Goal: Information Seeking & Learning: Compare options

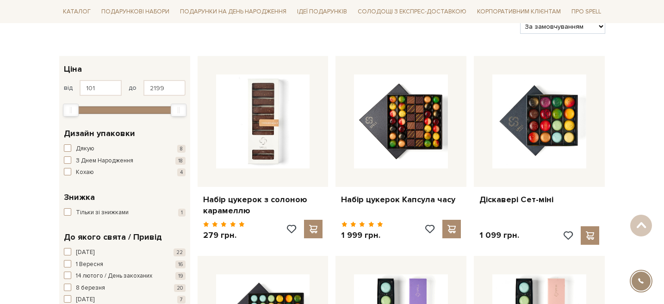
scroll to position [134, 0]
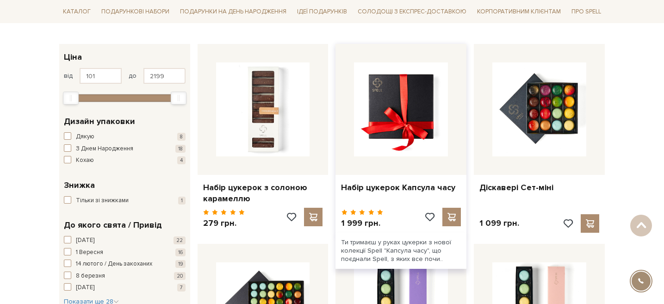
click at [382, 123] on img at bounding box center [401, 109] width 94 height 94
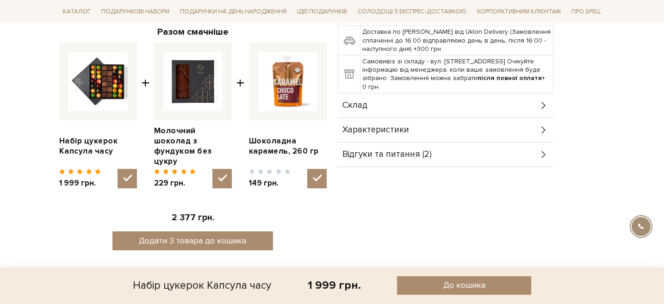
scroll to position [320, 0]
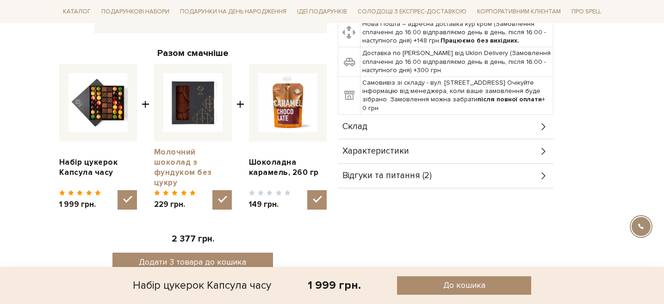
click at [206, 150] on link "Молочний шоколад з фундуком без цукру" at bounding box center [193, 167] width 78 height 41
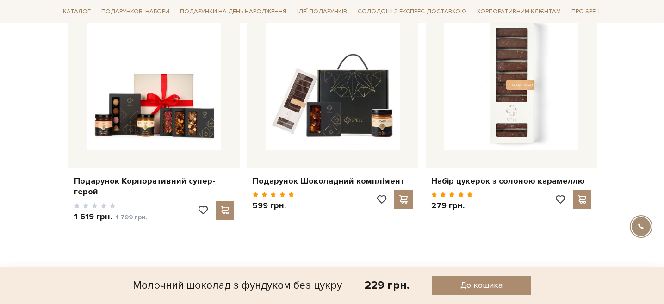
scroll to position [1032, 0]
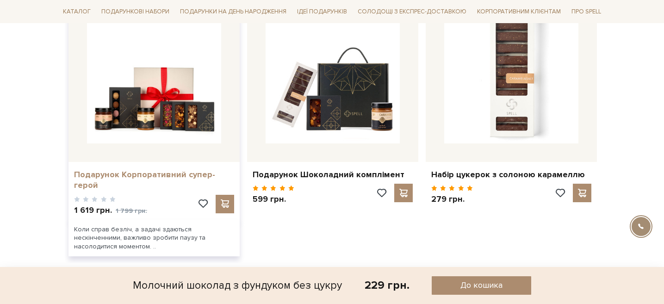
click at [219, 169] on link "Подарунок Корпоративний супер-герой" at bounding box center [154, 180] width 160 height 22
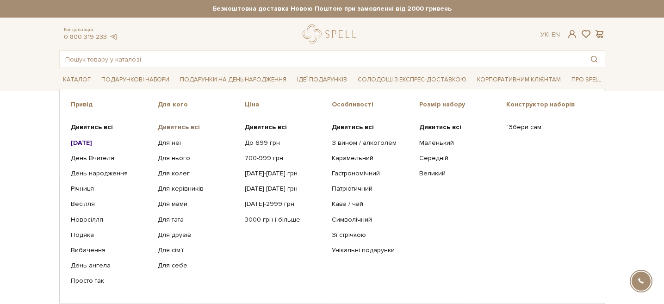
click at [171, 128] on b "Дивитись всі" at bounding box center [179, 127] width 42 height 8
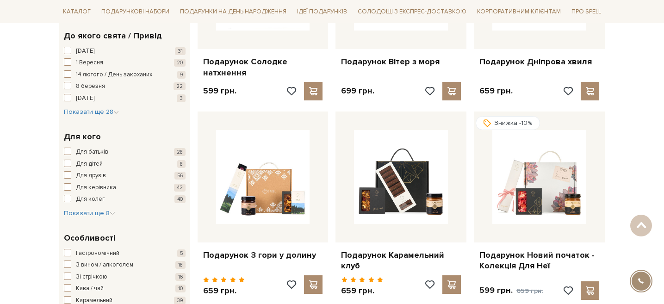
scroll to position [258, 0]
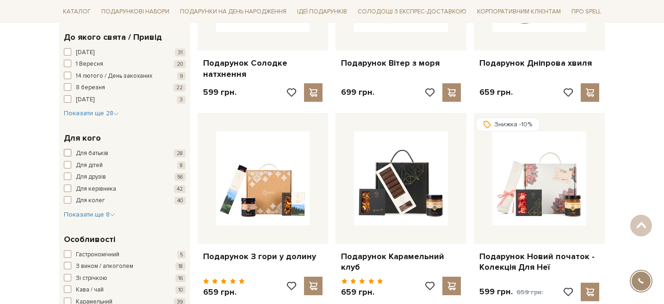
click at [66, 152] on span "button" at bounding box center [67, 152] width 7 height 7
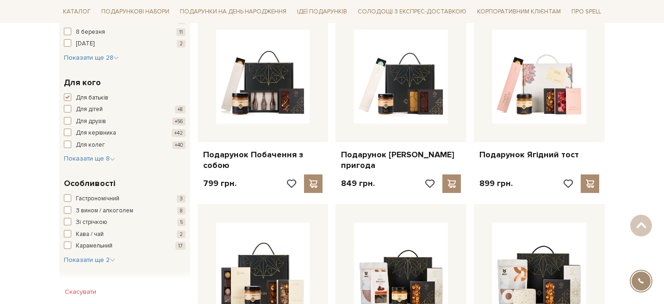
scroll to position [366, 0]
click at [69, 197] on span "button" at bounding box center [67, 198] width 7 height 7
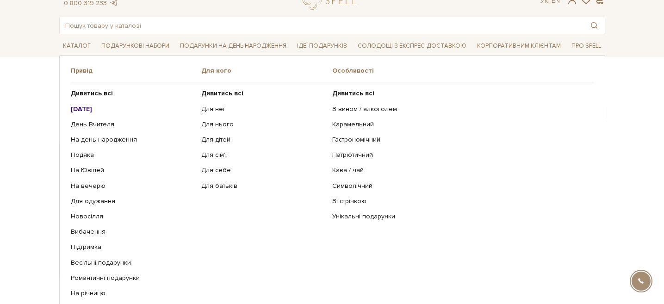
scroll to position [40, 0]
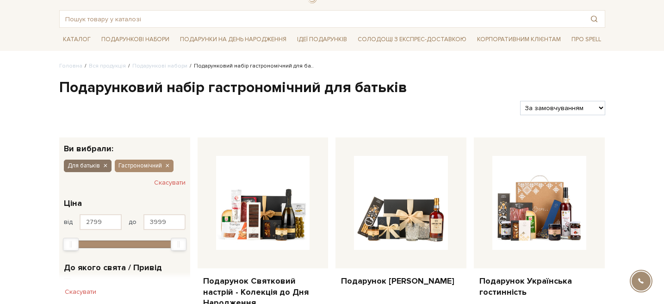
click at [107, 165] on icon "button" at bounding box center [105, 166] width 6 height 8
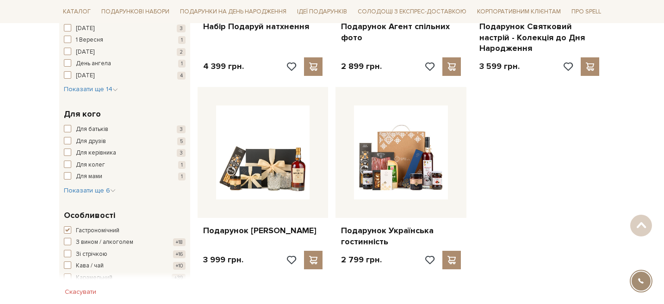
scroll to position [308, 0]
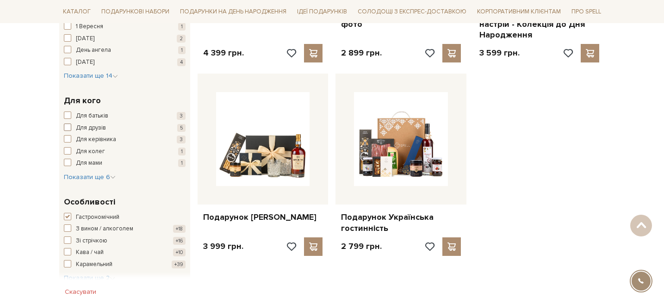
click at [68, 124] on span "button" at bounding box center [67, 126] width 7 height 7
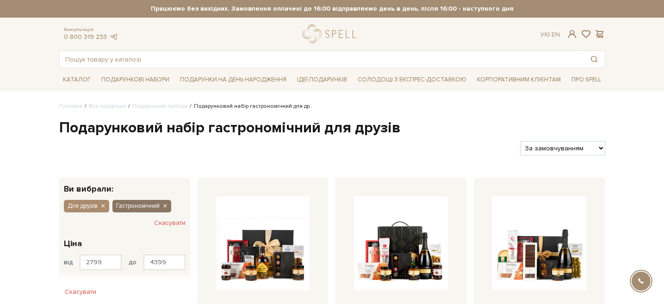
click at [162, 205] on icon "button" at bounding box center [165, 206] width 6 height 8
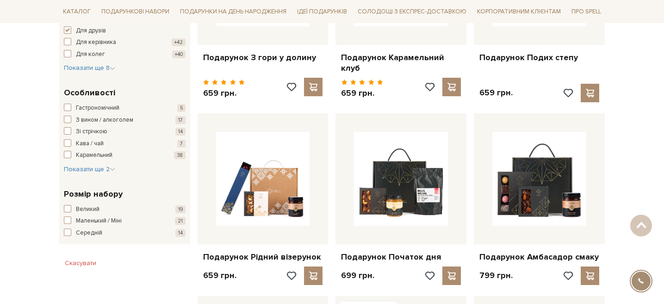
scroll to position [466, 0]
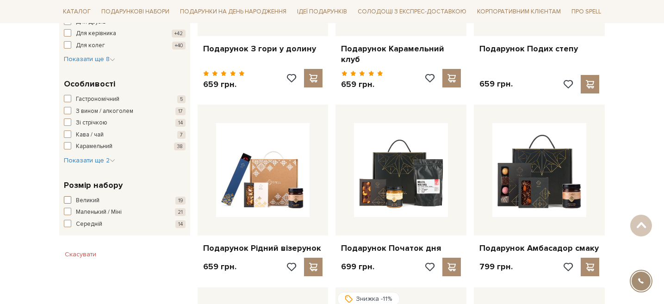
click at [69, 196] on span "button" at bounding box center [67, 199] width 7 height 7
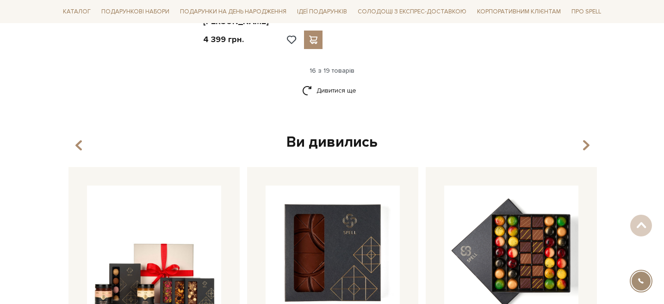
scroll to position [1662, 0]
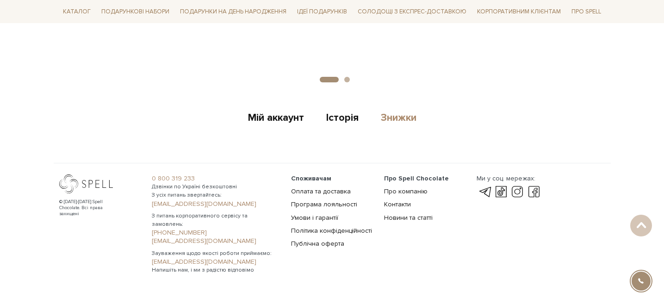
click at [398, 111] on link "Знижки" at bounding box center [399, 118] width 36 height 15
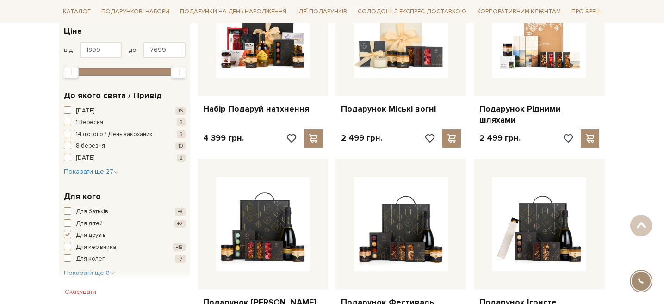
scroll to position [206, 0]
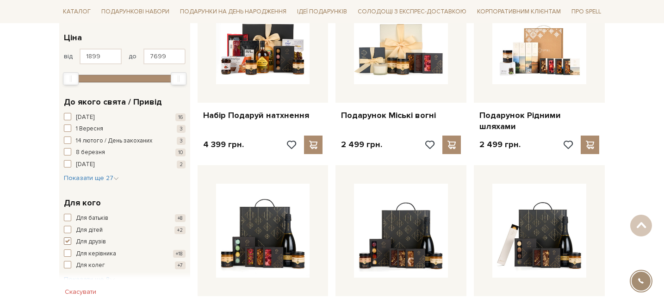
click at [67, 240] on span "button" at bounding box center [67, 240] width 7 height 7
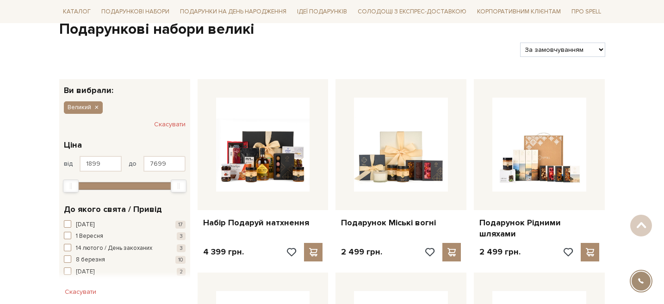
scroll to position [114, 0]
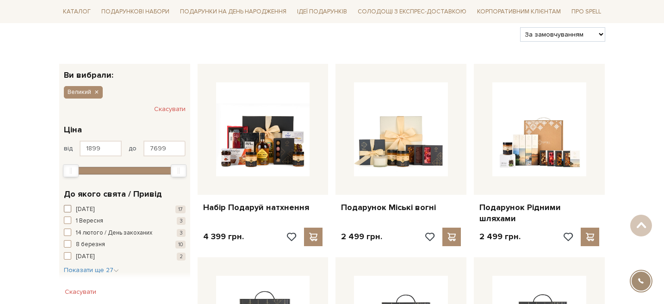
click at [70, 207] on span "button" at bounding box center [67, 208] width 7 height 7
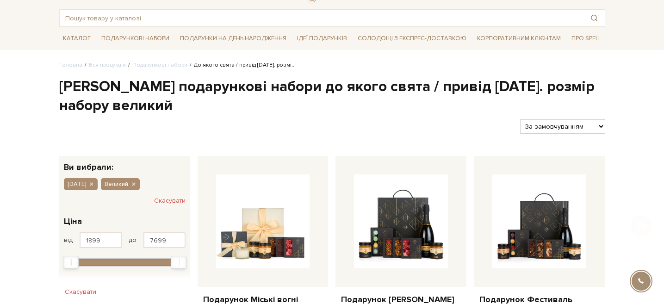
scroll to position [50, 0]
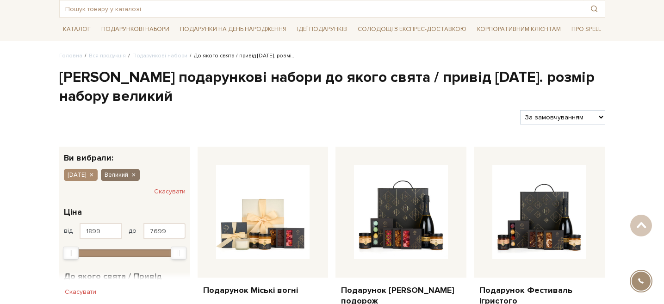
click at [136, 171] on icon "button" at bounding box center [133, 175] width 6 height 8
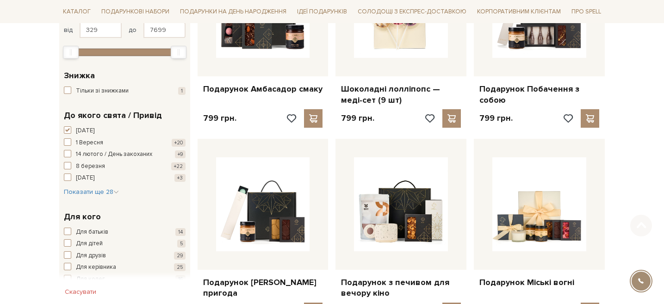
scroll to position [236, 0]
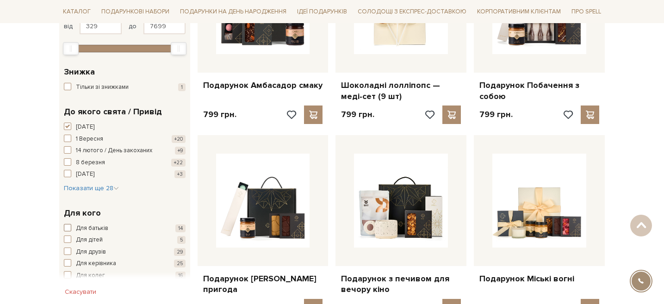
click at [71, 229] on span "button" at bounding box center [67, 227] width 7 height 7
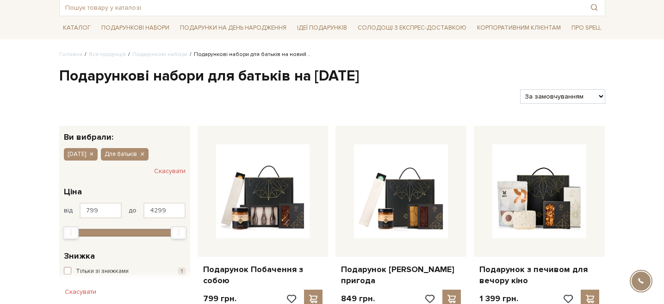
scroll to position [62, 0]
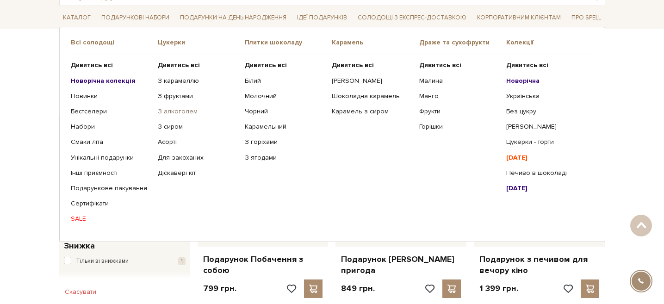
click at [181, 113] on link "З алкоголем" at bounding box center [198, 111] width 80 height 8
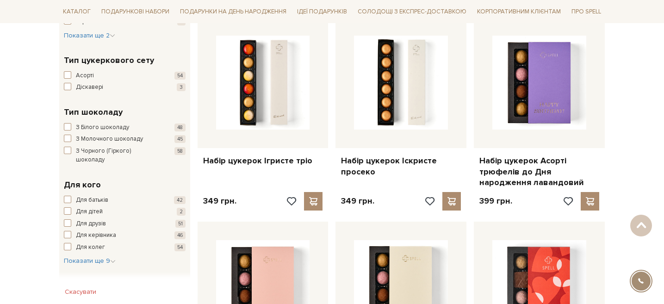
scroll to position [554, 0]
click at [65, 195] on span "button" at bounding box center [67, 198] width 7 height 7
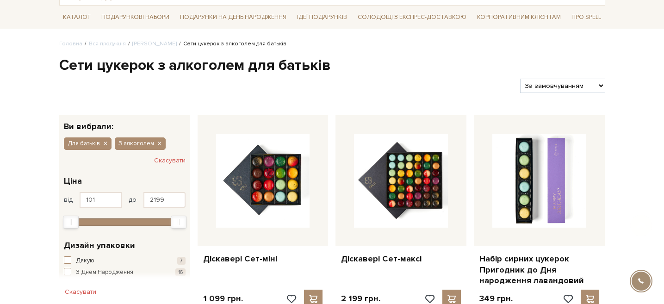
scroll to position [62, 0]
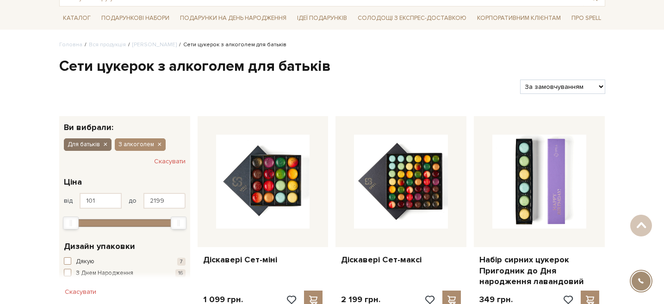
click at [105, 144] on icon "button" at bounding box center [105, 145] width 6 height 8
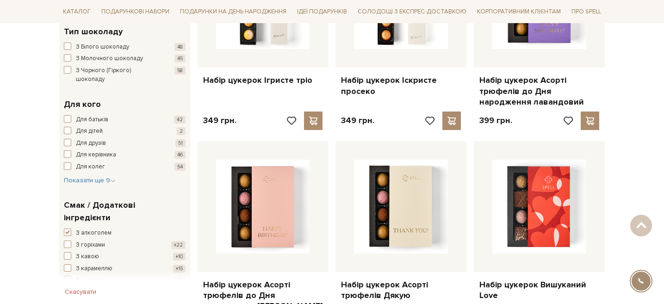
scroll to position [647, 0]
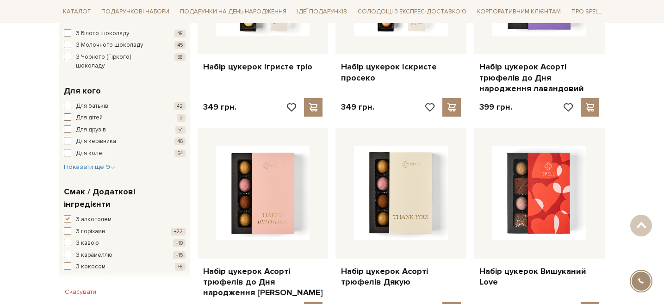
click at [69, 113] on span "button" at bounding box center [67, 116] width 7 height 7
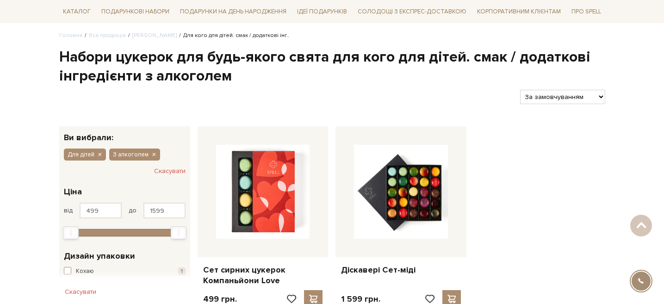
scroll to position [75, 0]
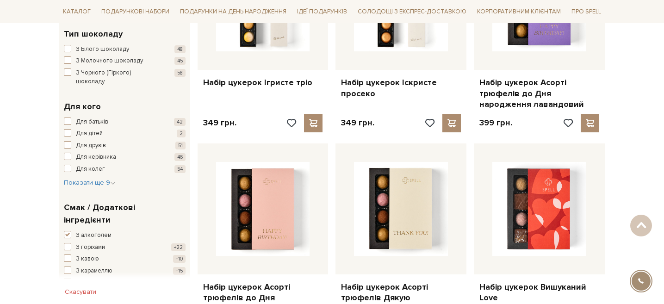
scroll to position [628, 0]
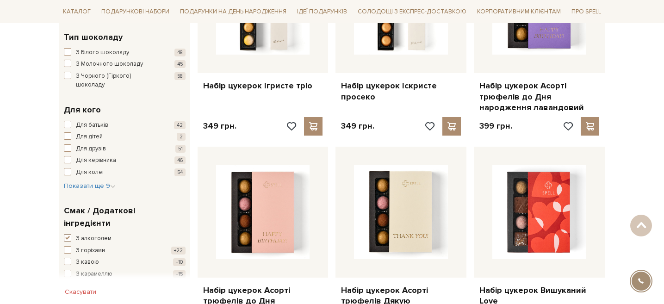
click at [68, 234] on span "button" at bounding box center [67, 237] width 7 height 7
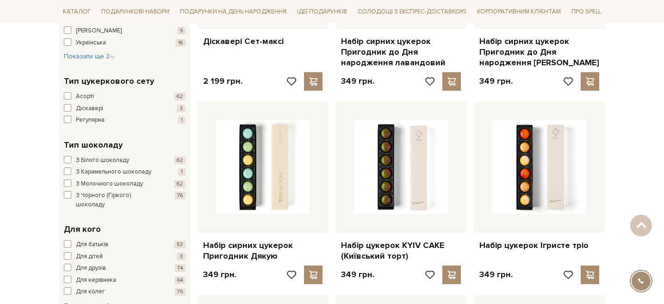
scroll to position [484, 0]
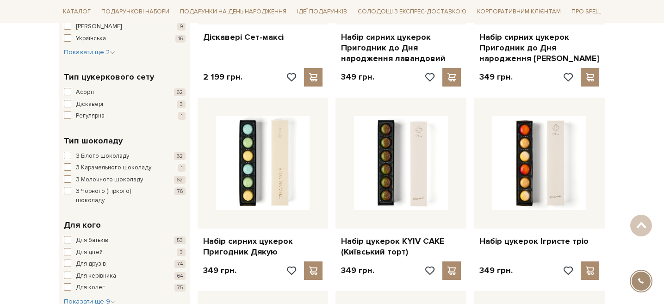
click at [68, 153] on span "button" at bounding box center [67, 155] width 7 height 7
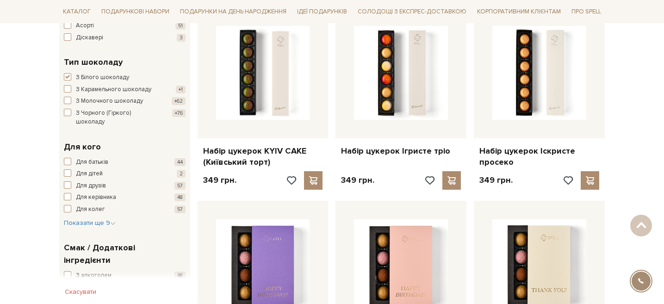
scroll to position [571, 0]
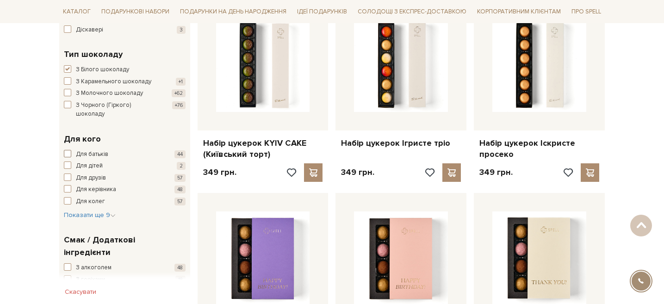
click at [67, 150] on span "button" at bounding box center [67, 153] width 7 height 7
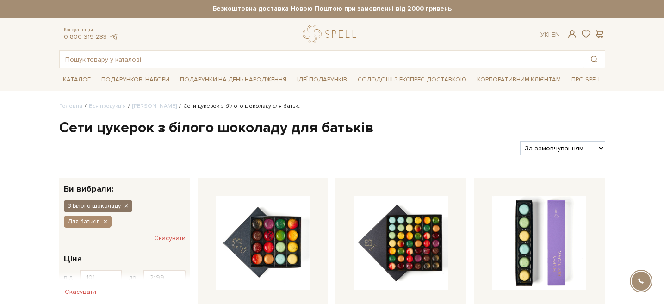
click at [125, 204] on icon "button" at bounding box center [126, 206] width 6 height 8
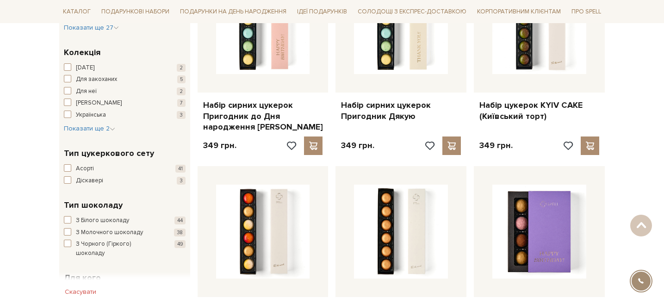
scroll to position [442, 0]
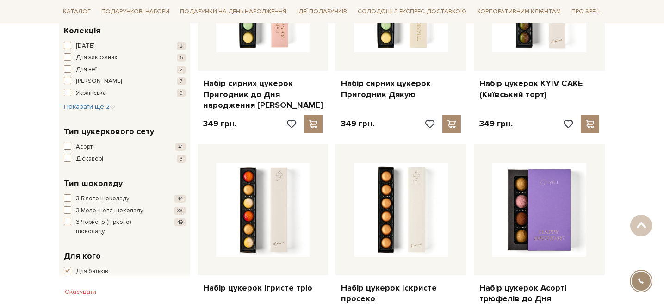
click at [70, 147] on span "button" at bounding box center [67, 145] width 7 height 7
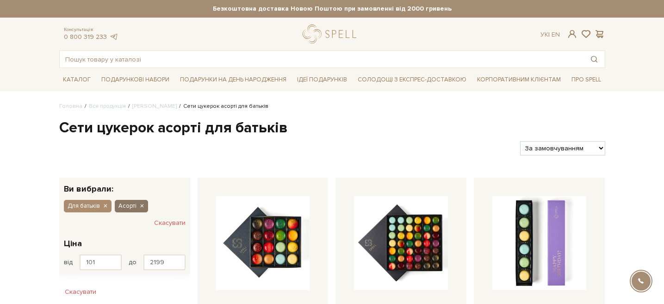
click at [141, 205] on icon "button" at bounding box center [142, 206] width 6 height 8
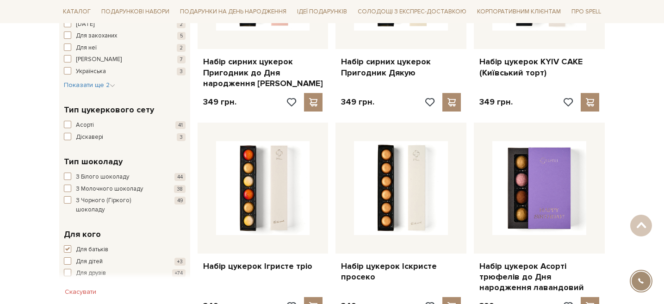
scroll to position [492, 0]
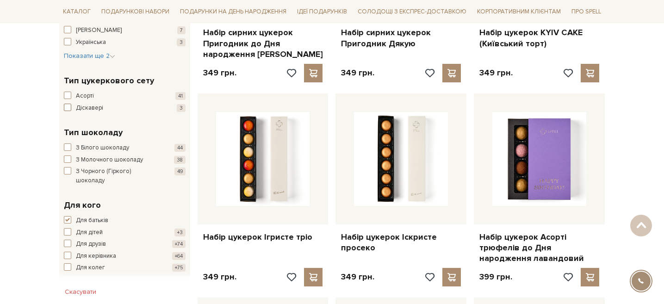
click at [72, 108] on button "Діскавері 3" at bounding box center [125, 108] width 122 height 9
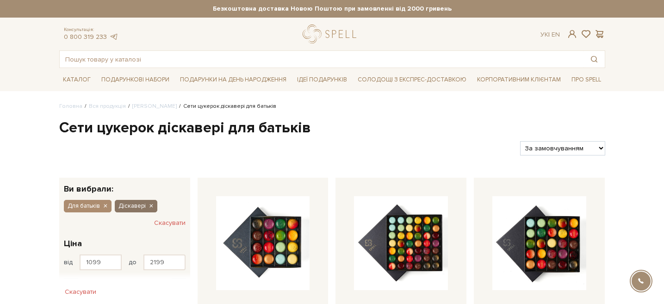
click at [150, 206] on icon "button" at bounding box center [151, 206] width 6 height 8
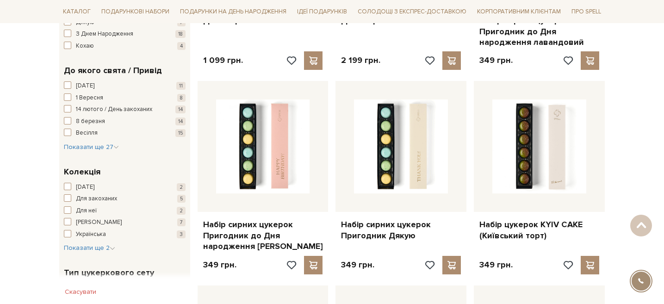
scroll to position [277, 0]
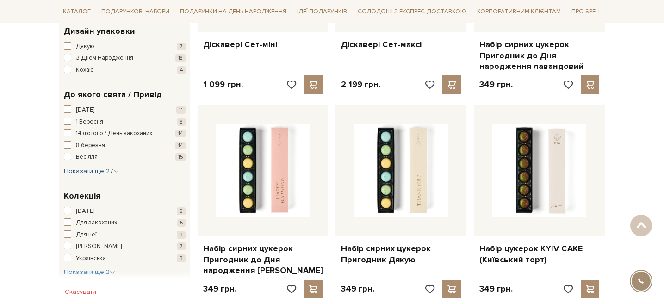
click at [113, 172] on icon "button" at bounding box center [116, 171] width 6 height 6
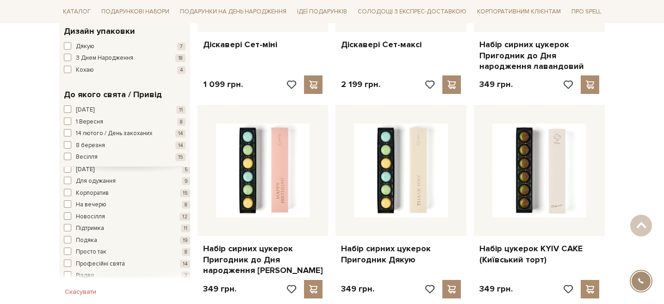
scroll to position [148, 0]
click at [70, 202] on span "button" at bounding box center [67, 201] width 7 height 7
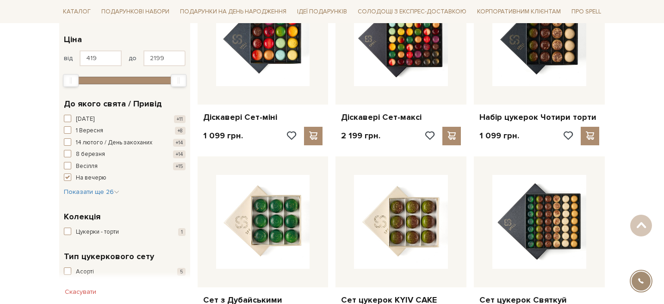
scroll to position [205, 0]
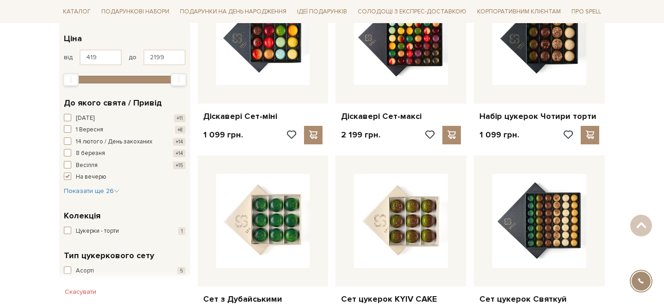
click at [120, 189] on div "Новий рік +11 1 Вересня +8 14 лютого / День закоханих +14 8 березня +14 Весілля…" at bounding box center [125, 155] width 122 height 82
click at [118, 189] on icon "button" at bounding box center [117, 191] width 6 height 6
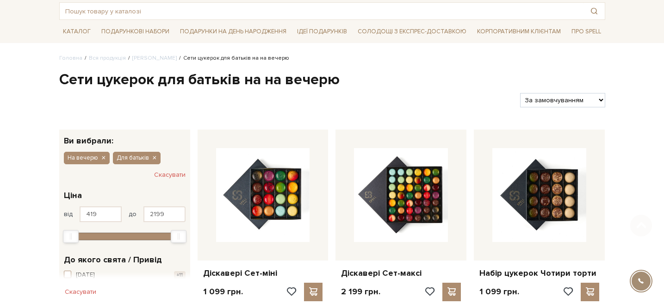
scroll to position [49, 0]
click at [168, 176] on button "Скасувати" at bounding box center [169, 174] width 31 height 15
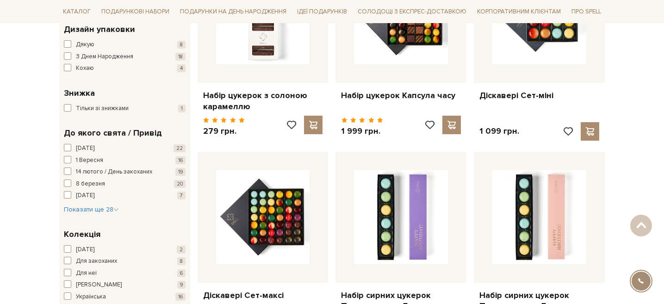
scroll to position [248, 0]
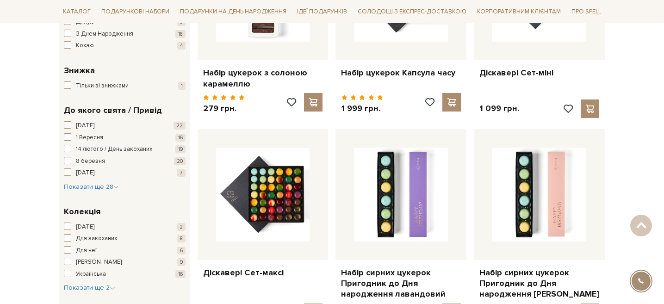
click at [69, 162] on span "button" at bounding box center [67, 160] width 7 height 7
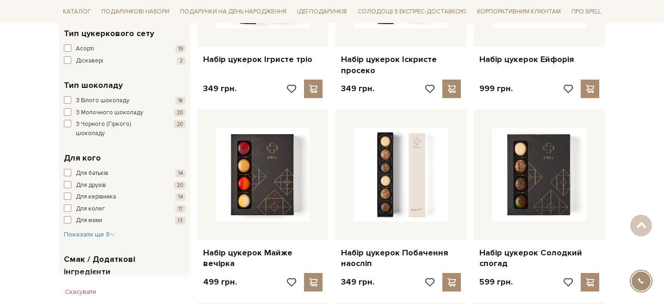
scroll to position [451, 0]
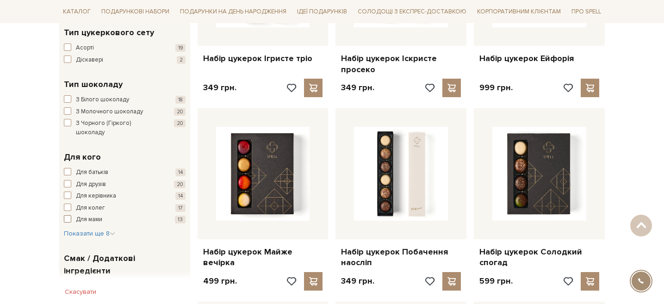
click at [67, 215] on span "button" at bounding box center [67, 218] width 7 height 7
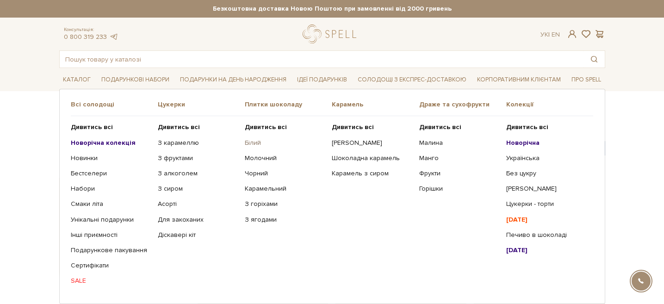
click at [258, 143] on link "Білий" at bounding box center [285, 143] width 80 height 8
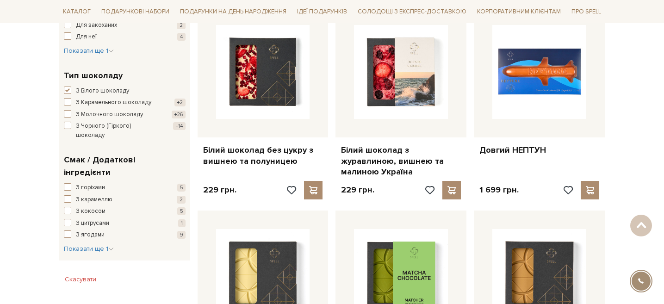
scroll to position [413, 0]
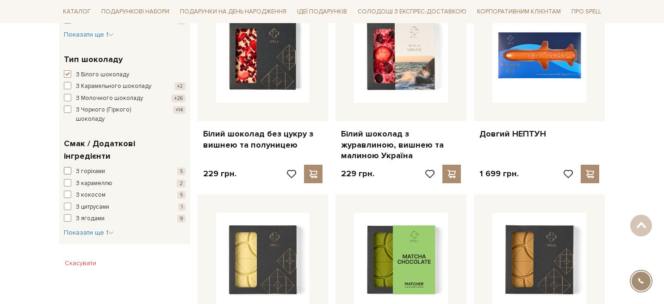
click at [64, 167] on span "button" at bounding box center [67, 170] width 7 height 7
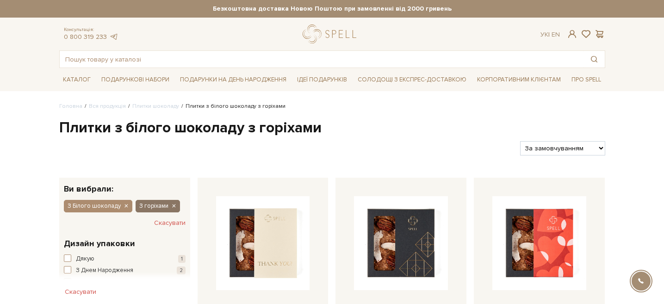
click at [171, 204] on icon "button" at bounding box center [174, 206] width 6 height 8
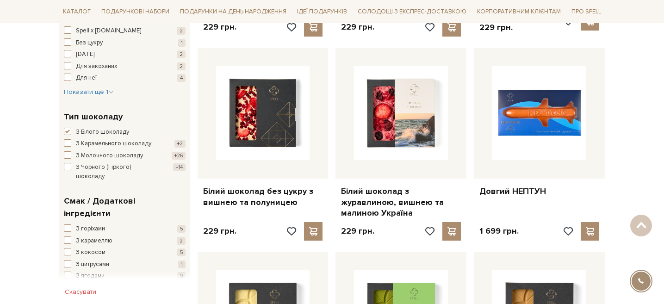
scroll to position [442, 0]
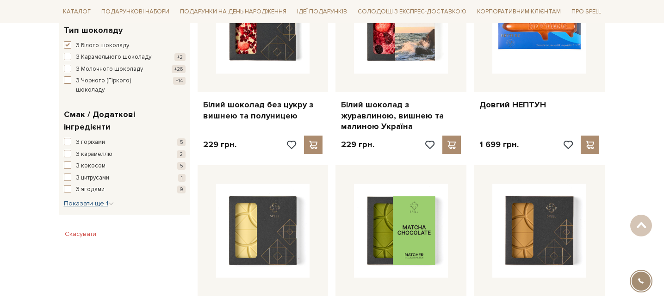
click at [108, 199] on span "Показати ще 1" at bounding box center [89, 203] width 50 height 8
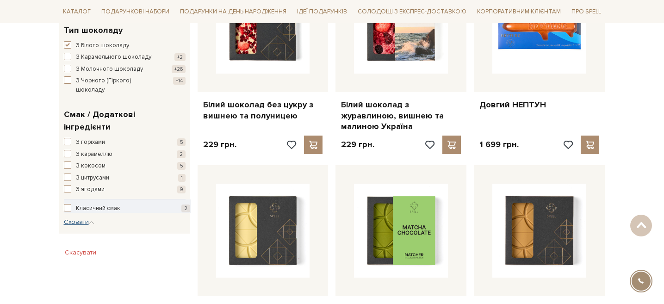
scroll to position [454, 0]
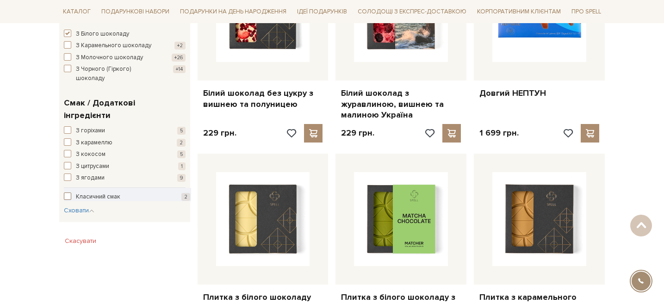
click at [65, 192] on span "button" at bounding box center [67, 195] width 7 height 7
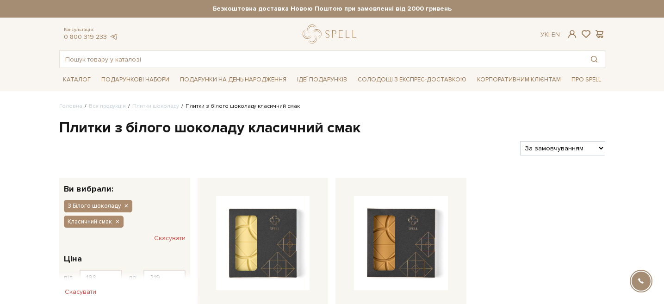
click at [155, 233] on button "Скасувати" at bounding box center [169, 238] width 31 height 15
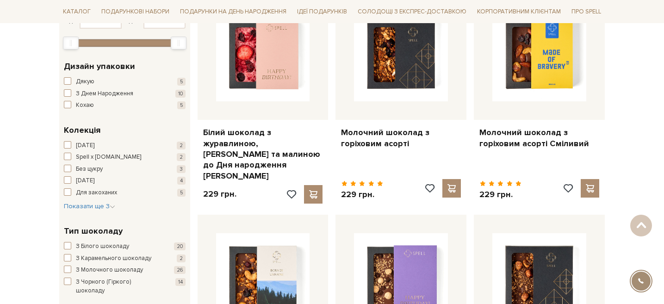
scroll to position [279, 0]
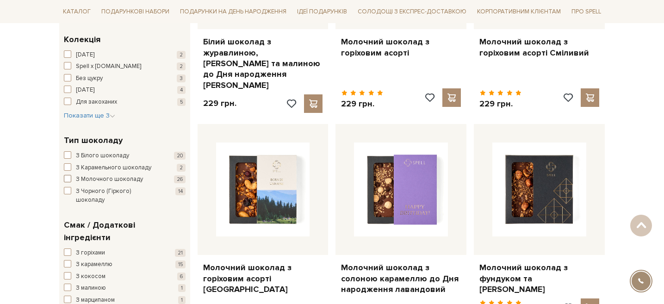
click at [68, 178] on span "button" at bounding box center [67, 178] width 7 height 7
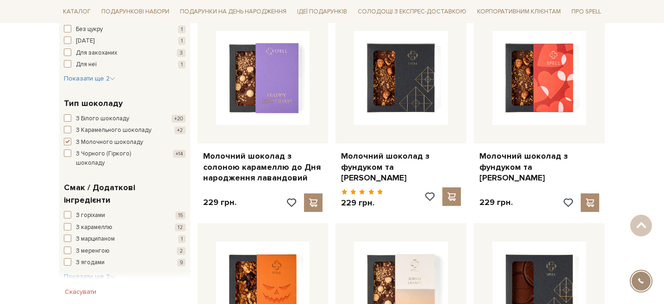
scroll to position [371, 0]
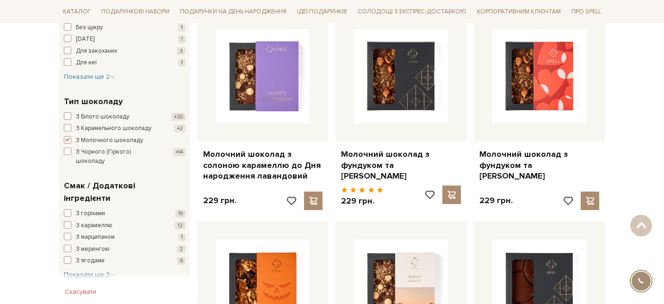
click at [112, 271] on span "Показати ще 2" at bounding box center [89, 275] width 51 height 8
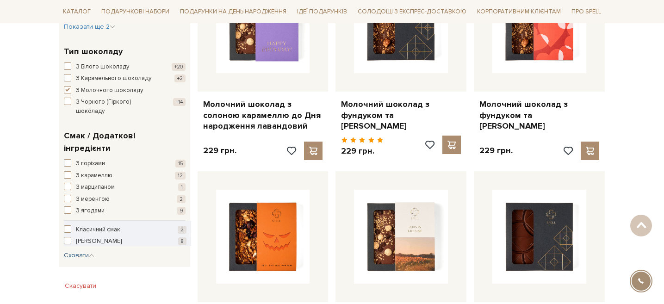
scroll to position [422, 0]
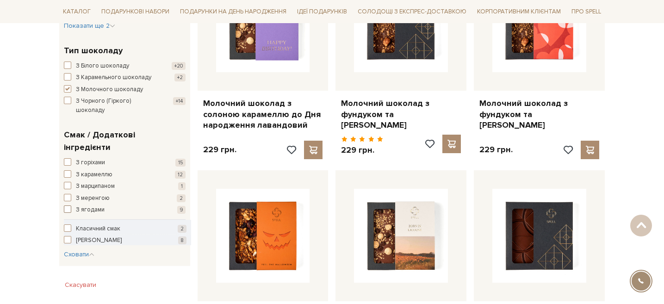
click at [69, 205] on span "button" at bounding box center [67, 208] width 7 height 7
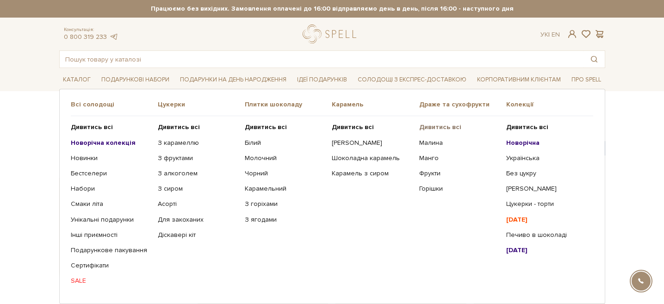
click at [428, 127] on b "Дивитись всі" at bounding box center [440, 127] width 42 height 8
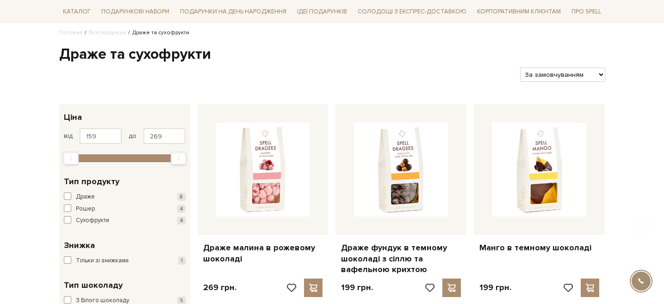
scroll to position [82, 0]
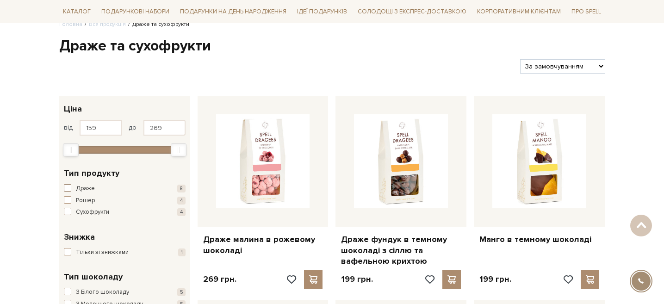
click at [68, 189] on span "button" at bounding box center [67, 187] width 7 height 7
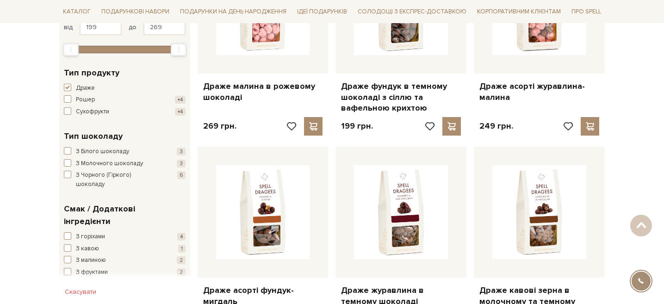
scroll to position [242, 0]
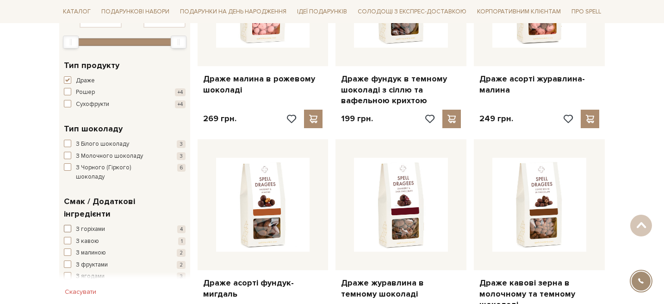
click at [68, 225] on span "button" at bounding box center [67, 228] width 7 height 7
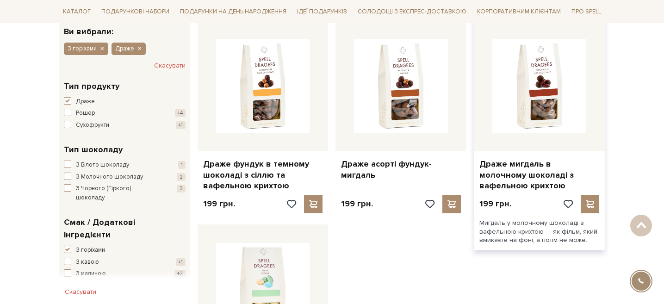
scroll to position [220, 0]
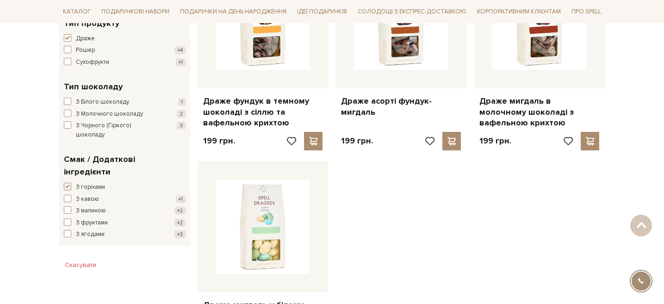
click at [70, 183] on span "button" at bounding box center [67, 186] width 7 height 7
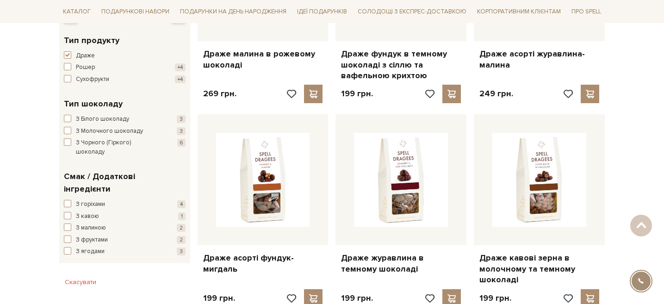
scroll to position [268, 0]
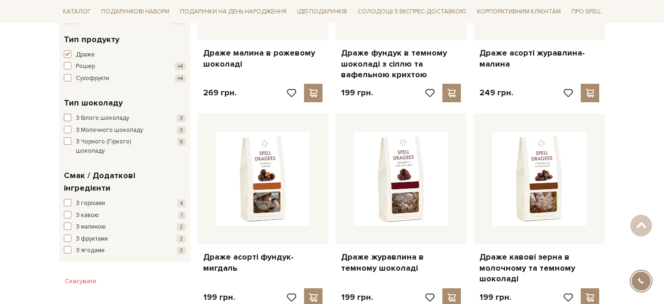
click at [71, 116] on button "З Білого шоколаду 3" at bounding box center [125, 118] width 122 height 9
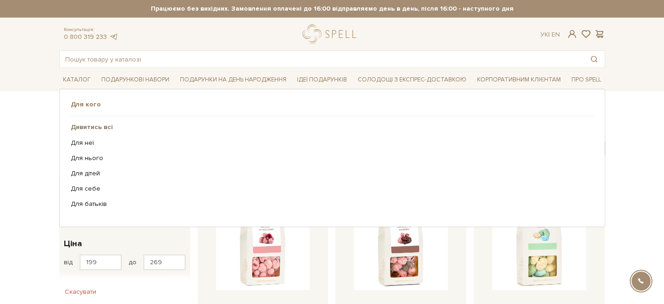
click at [100, 124] on b "Дивитись всі" at bounding box center [92, 127] width 42 height 8
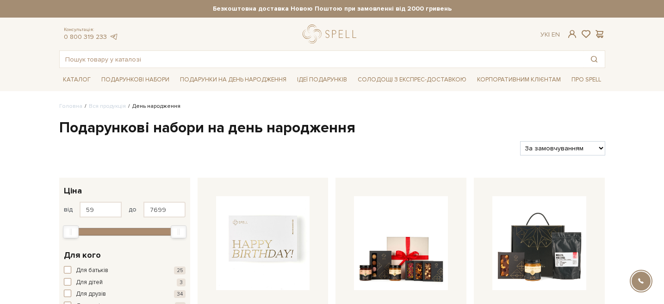
scroll to position [47, 0]
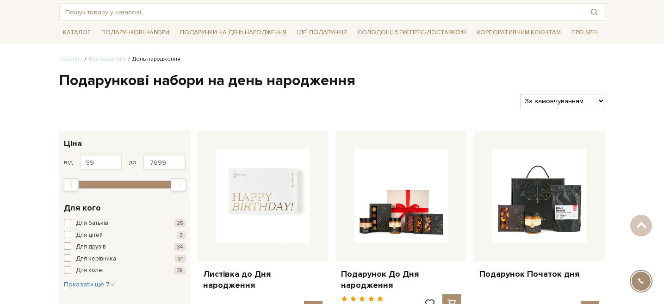
click at [67, 220] on span "button" at bounding box center [67, 222] width 7 height 7
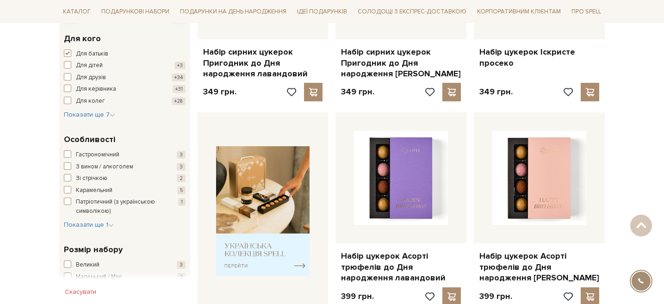
scroll to position [285, 0]
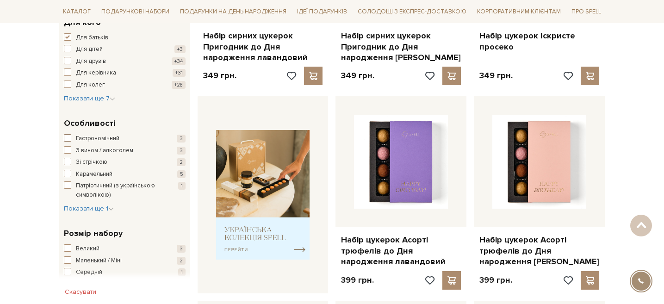
click at [69, 138] on span "button" at bounding box center [67, 137] width 7 height 7
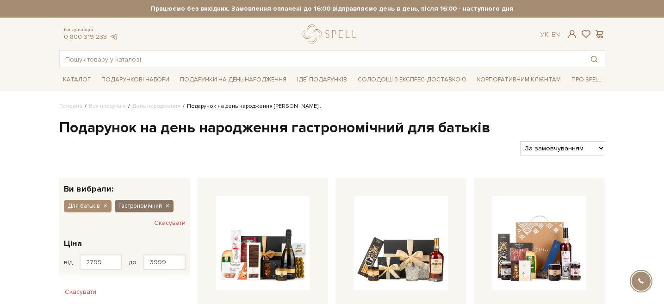
click at [167, 208] on icon "button" at bounding box center [167, 206] width 6 height 8
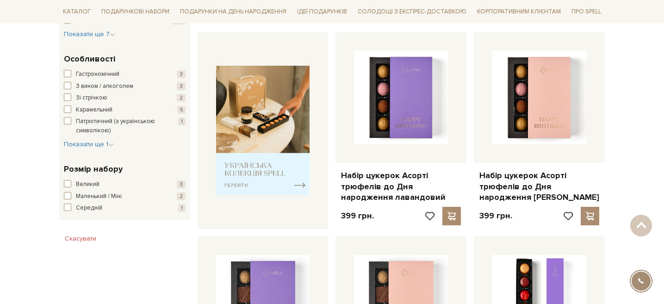
scroll to position [352, 0]
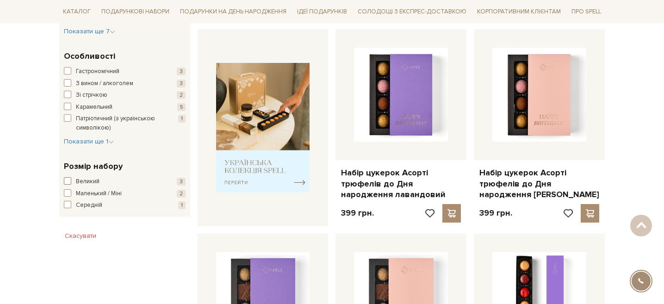
click at [69, 181] on span "button" at bounding box center [67, 180] width 7 height 7
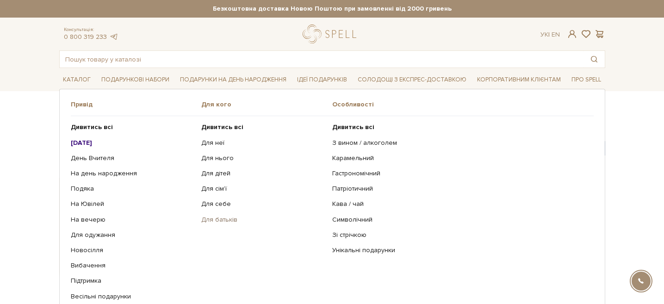
click at [218, 217] on link "Для батьків" at bounding box center [263, 219] width 124 height 8
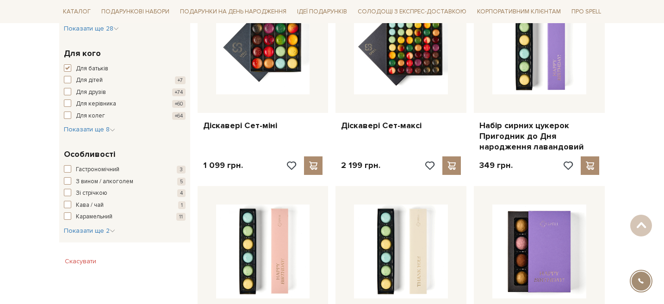
scroll to position [399, 0]
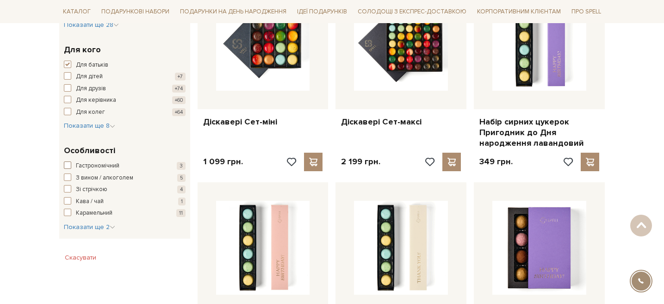
click at [68, 166] on span "button" at bounding box center [67, 164] width 7 height 7
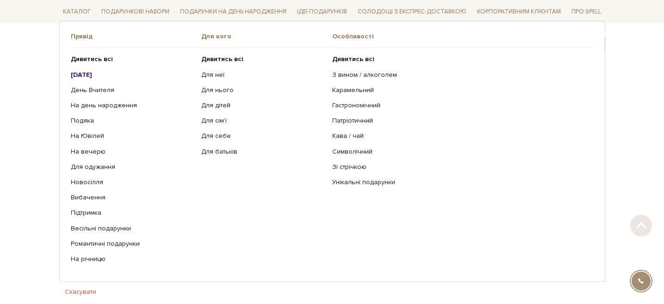
scroll to position [126, 0]
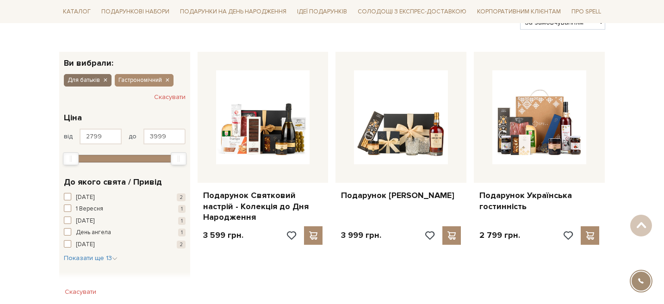
click at [104, 79] on icon "button" at bounding box center [105, 80] width 6 height 8
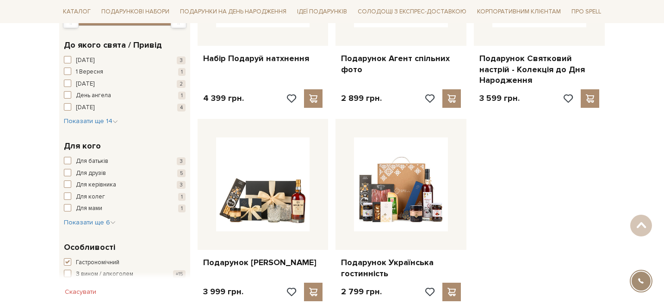
scroll to position [282, 0]
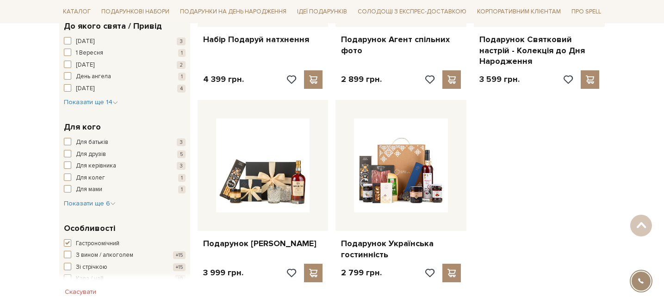
click at [116, 202] on div "Для батьків 3 Для друзів 5 Для керівника 3 Для колег 1 Для мами 1 Для неї 4 Для…" at bounding box center [125, 173] width 122 height 70
click at [111, 202] on icon "button" at bounding box center [113, 204] width 6 height 6
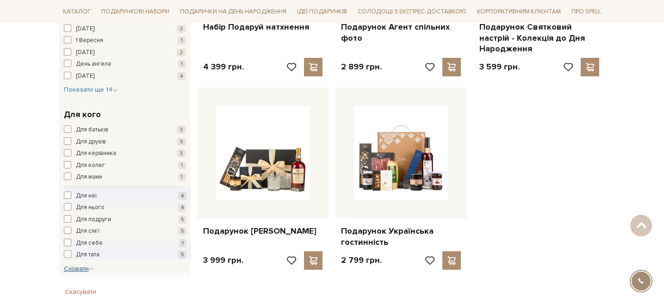
scroll to position [295, 0]
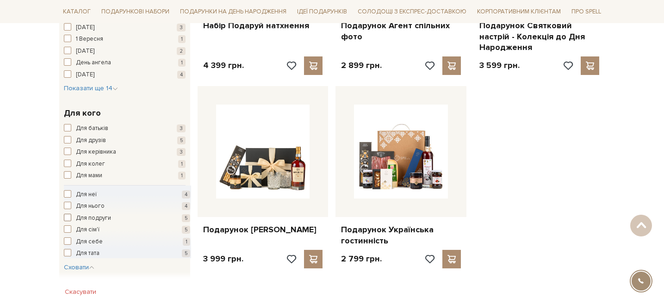
click at [68, 217] on span "button" at bounding box center [67, 217] width 7 height 7
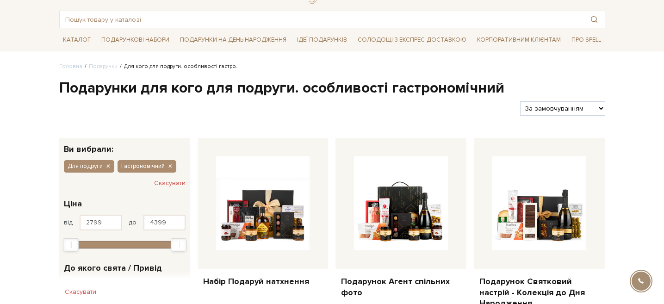
scroll to position [42, 0]
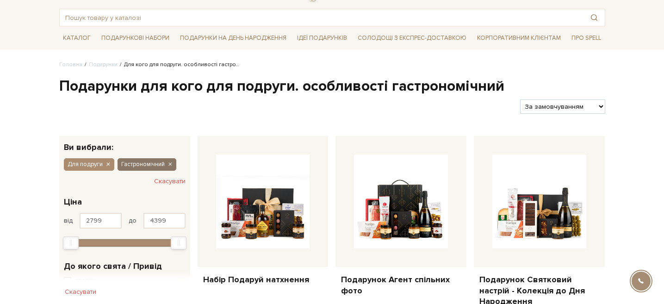
click at [169, 165] on icon "button" at bounding box center [170, 164] width 6 height 8
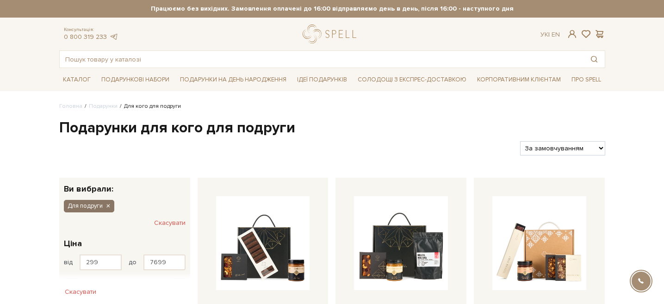
click at [110, 204] on icon "button" at bounding box center [108, 206] width 6 height 8
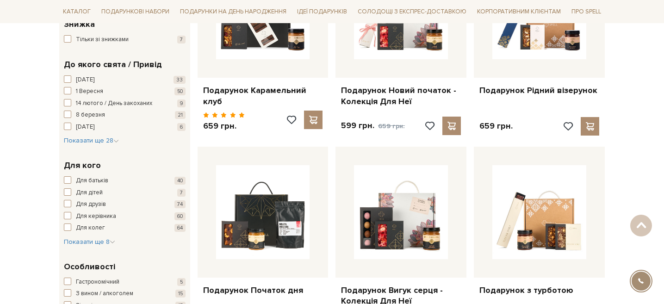
scroll to position [230, 0]
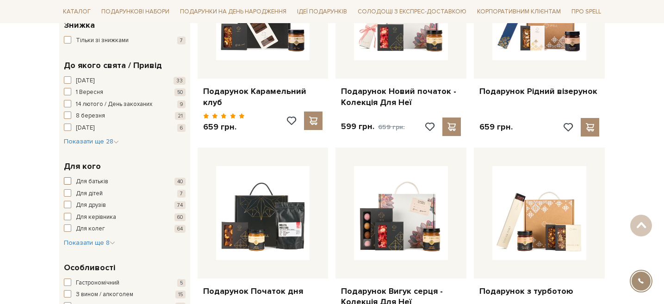
click at [68, 184] on span "button" at bounding box center [67, 180] width 7 height 7
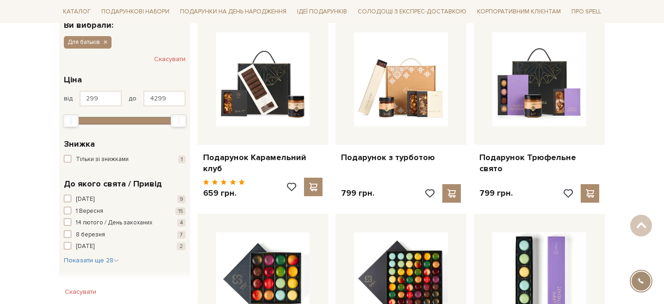
scroll to position [163, 0]
click at [68, 196] on span "button" at bounding box center [67, 198] width 7 height 7
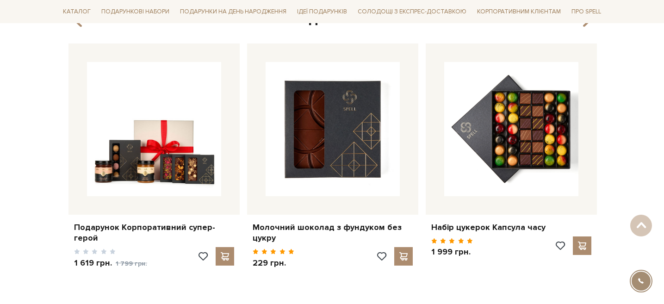
scroll to position [634, 0]
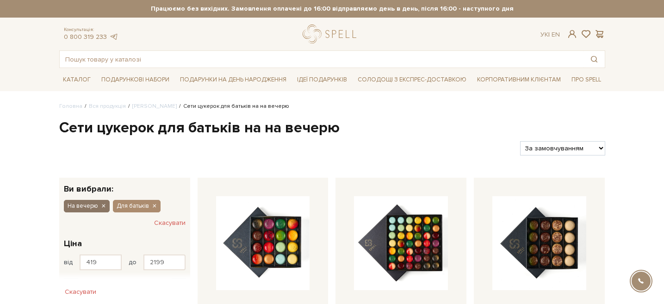
click at [103, 208] on icon "button" at bounding box center [103, 206] width 6 height 8
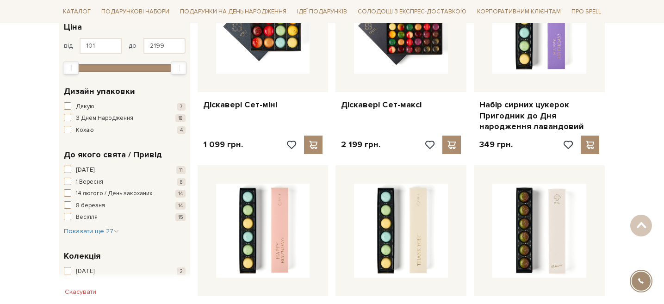
scroll to position [220, 0]
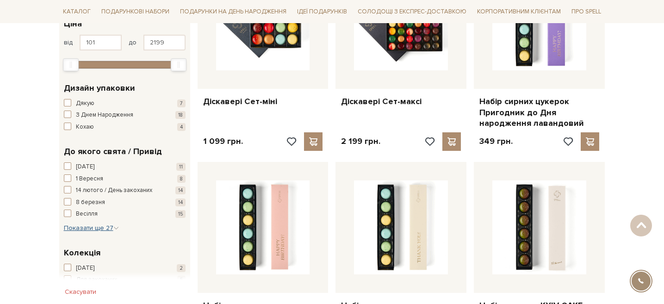
click at [115, 226] on icon "button" at bounding box center [116, 228] width 6 height 6
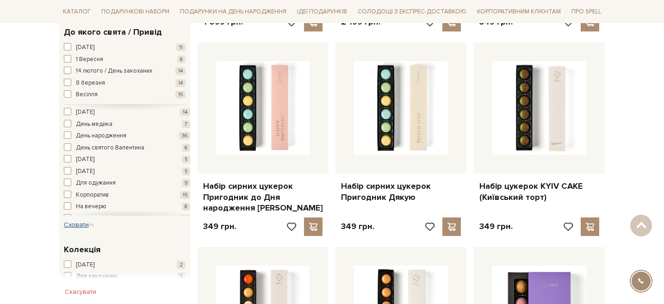
scroll to position [120, 0]
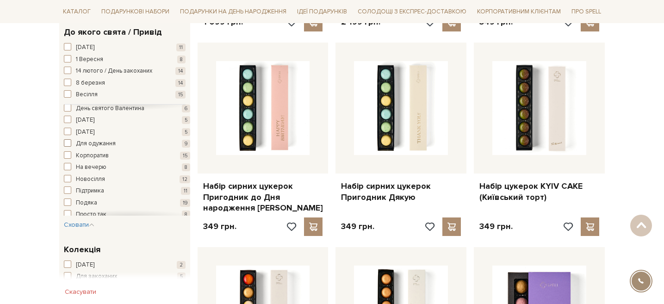
click at [65, 144] on span "button" at bounding box center [67, 142] width 7 height 7
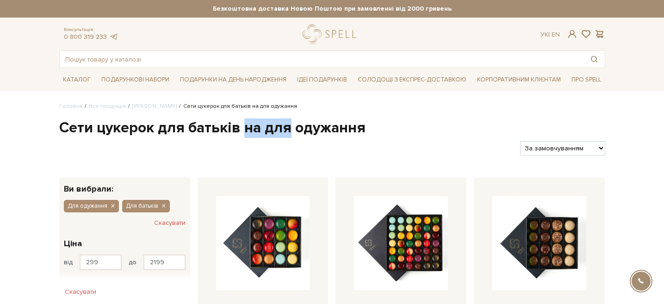
drag, startPoint x: 243, startPoint y: 127, endPoint x: 288, endPoint y: 127, distance: 44.9
click at [288, 127] on h1 "Сети цукерок для батьків на для одужання" at bounding box center [332, 127] width 546 height 19
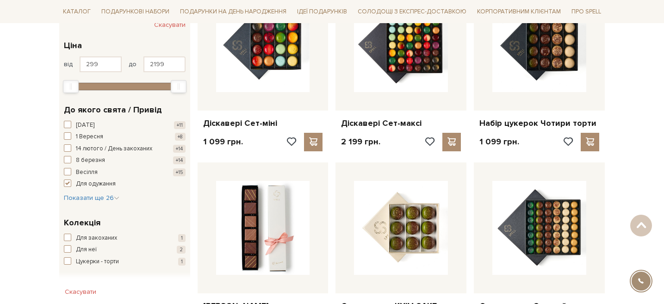
scroll to position [198, 0]
click at [115, 196] on icon "button" at bounding box center [117, 198] width 6 height 6
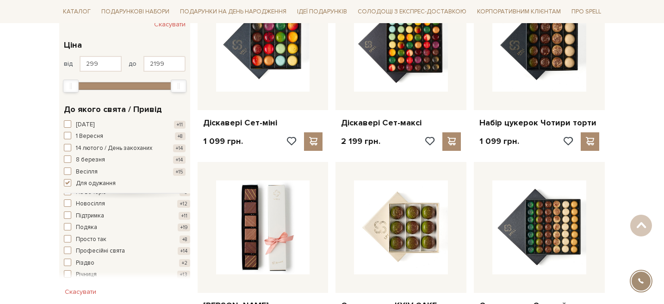
scroll to position [174, 0]
click at [66, 214] on span "button" at bounding box center [67, 213] width 7 height 7
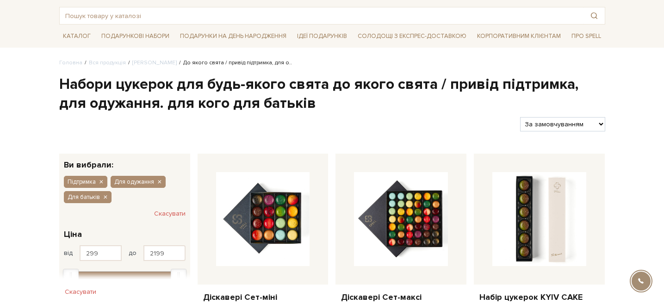
scroll to position [44, 0]
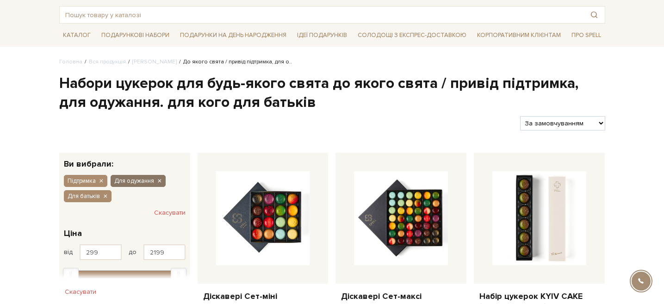
click at [160, 180] on icon "button" at bounding box center [159, 181] width 6 height 8
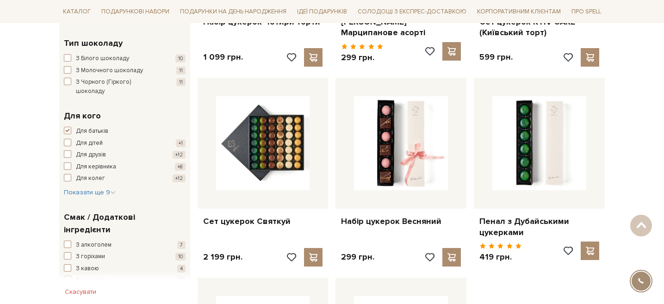
scroll to position [505, 0]
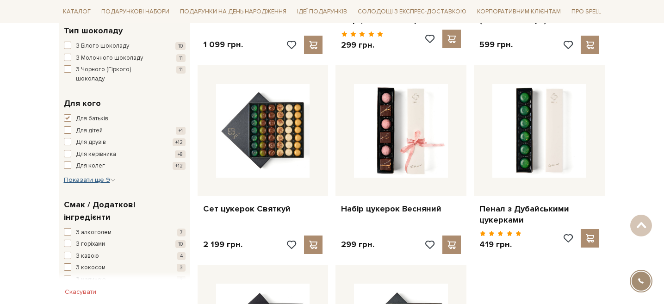
click at [102, 176] on span "Показати ще 9" at bounding box center [90, 180] width 52 height 8
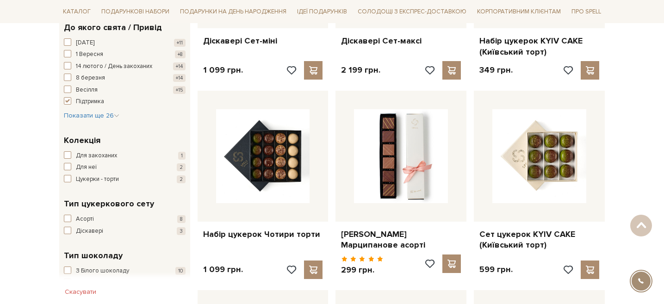
scroll to position [277, 0]
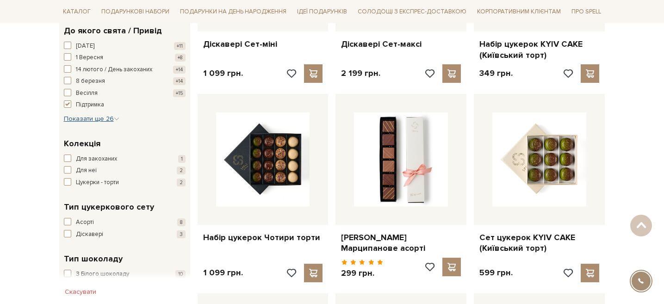
click at [112, 118] on span "Показати ще 26" at bounding box center [91, 119] width 55 height 8
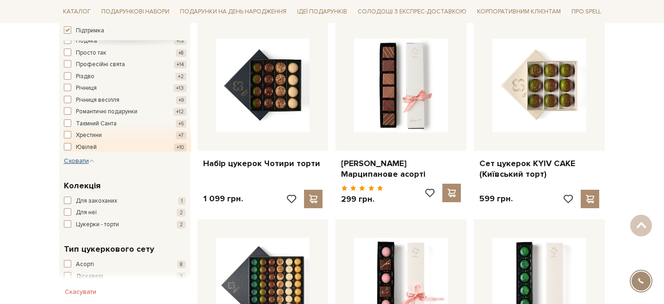
scroll to position [351, 0]
